Goal: Use online tool/utility: Utilize a website feature to perform a specific function

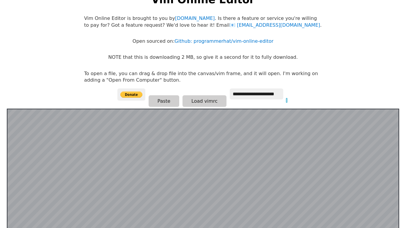
scroll to position [11, 0]
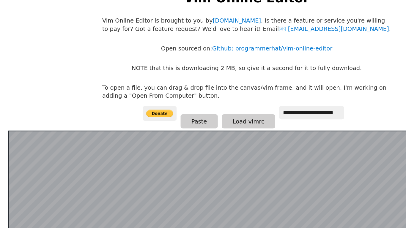
click at [107, 30] on p "Vim Online Editor is brought to you by programmerhat.com . Is there a feature o…" at bounding box center [203, 31] width 238 height 13
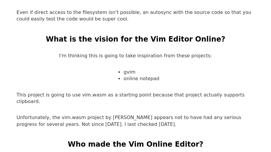
scroll to position [914, 0]
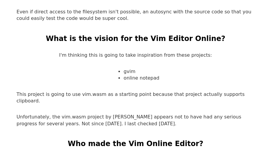
drag, startPoint x: 86, startPoint y: 28, endPoint x: 85, endPoint y: 40, distance: 12.6
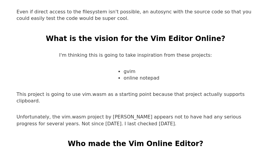
drag, startPoint x: 85, startPoint y: 40, endPoint x: 106, endPoint y: 84, distance: 48.8
click at [106, 114] on p "Unfortunately, the vim.wasm project by [PERSON_NAME] appears not to have had an…" at bounding box center [136, 120] width 238 height 13
click at [105, 114] on p "Unfortunately, the vim.wasm project by [PERSON_NAME] appears not to have had an…" at bounding box center [136, 120] width 238 height 13
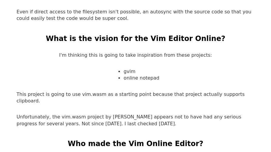
click at [105, 114] on p "Unfortunately, the vim.wasm project by [PERSON_NAME] appears not to have had an…" at bounding box center [136, 120] width 238 height 13
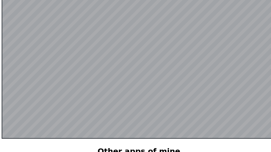
scroll to position [128, 0]
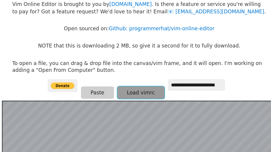
click at [125, 83] on button "Load vimrc" at bounding box center [137, 87] width 44 height 12
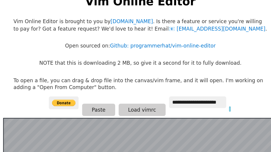
scroll to position [18, 0]
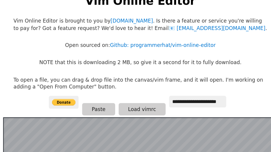
click at [221, 102] on div "**********" at bounding box center [135, 101] width 171 height 20
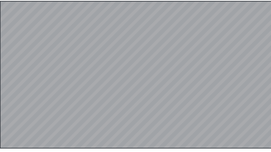
scroll to position [125, 0]
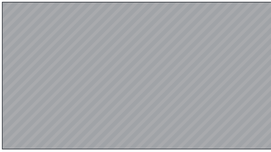
type input "*"
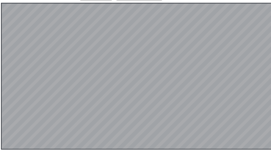
scroll to position [121, 0]
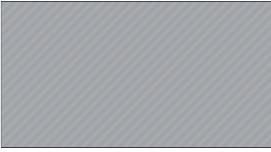
type input "*****"
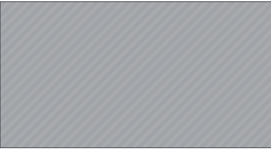
scroll to position [119, 0]
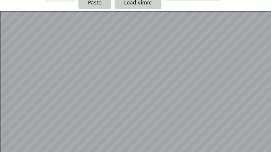
type input "*"
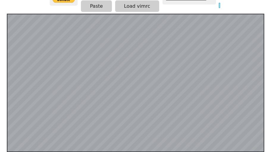
scroll to position [0, 31]
type input "**********"
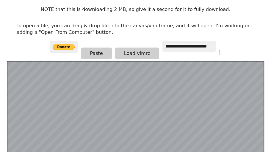
scroll to position [31, 0]
